Goal: Task Accomplishment & Management: Complete application form

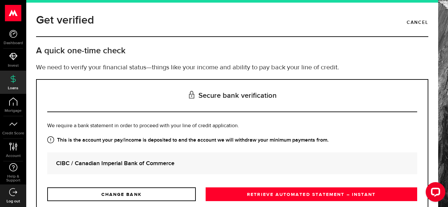
scroll to position [51, 0]
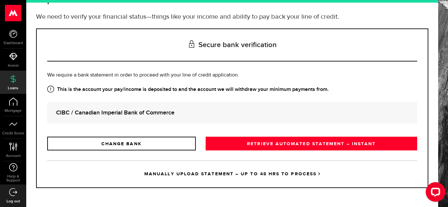
click at [239, 175] on link "MANUALLY UPLOAD STATEMENT – UP TO 48 HRS TO PROCESS" at bounding box center [232, 174] width 370 height 27
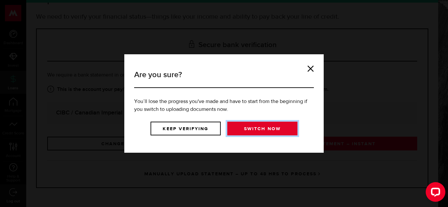
click at [270, 134] on link "Switch now" at bounding box center [262, 129] width 70 height 14
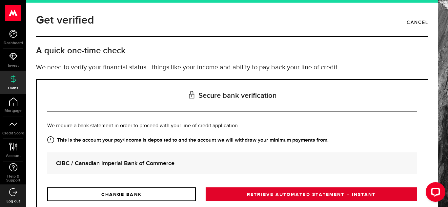
click at [283, 195] on link "RETRIEVE AUTOMATED STATEMENT – INSTANT" at bounding box center [310, 195] width 211 height 14
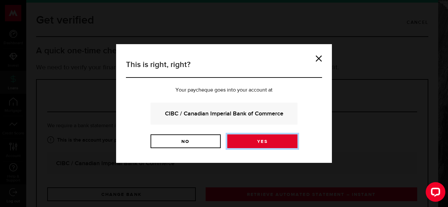
click at [265, 146] on link "Yes" at bounding box center [262, 142] width 70 height 14
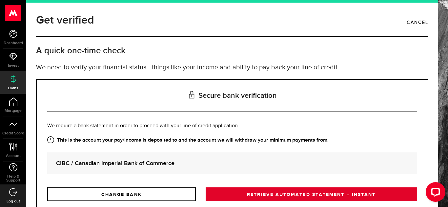
click at [262, 189] on link "RETRIEVE AUTOMATED STATEMENT – INSTANT" at bounding box center [310, 195] width 211 height 14
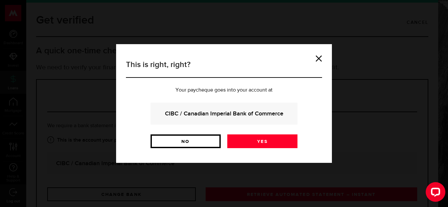
click at [205, 143] on link "No" at bounding box center [185, 142] width 70 height 14
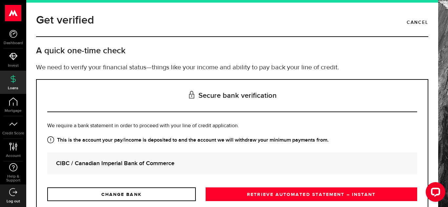
scroll to position [51, 0]
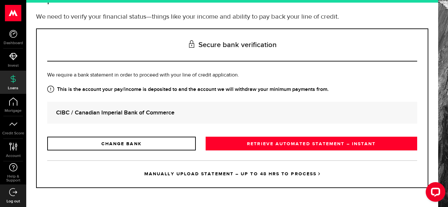
click at [230, 172] on link "MANUALLY UPLOAD STATEMENT – UP TO 48 HRS TO PROCESS" at bounding box center [232, 174] width 370 height 27
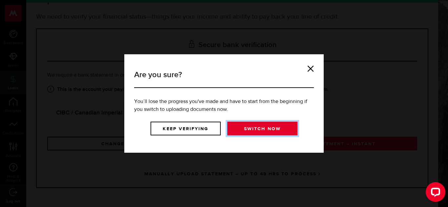
click at [264, 131] on link "Switch now" at bounding box center [262, 129] width 70 height 14
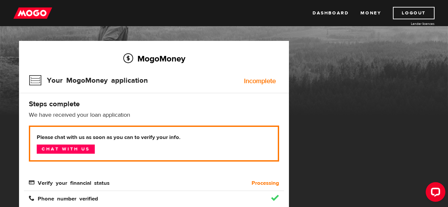
scroll to position [30, 0]
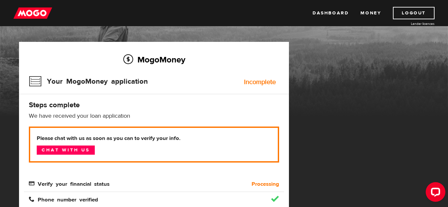
click at [34, 14] on img at bounding box center [32, 13] width 39 height 12
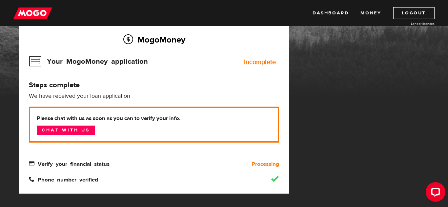
click at [365, 14] on link "Money" at bounding box center [370, 13] width 21 height 12
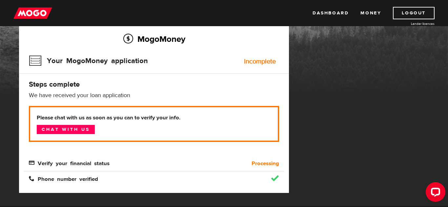
scroll to position [56, 0]
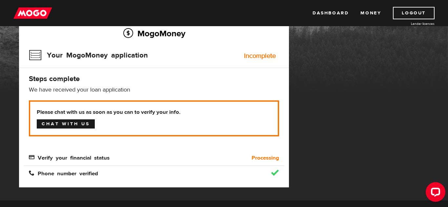
click at [84, 125] on link "Chat with us" at bounding box center [66, 124] width 58 height 9
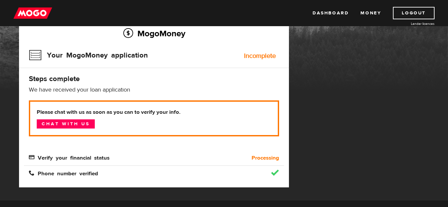
click at [35, 13] on img at bounding box center [32, 13] width 39 height 12
